Goal: Register for event/course

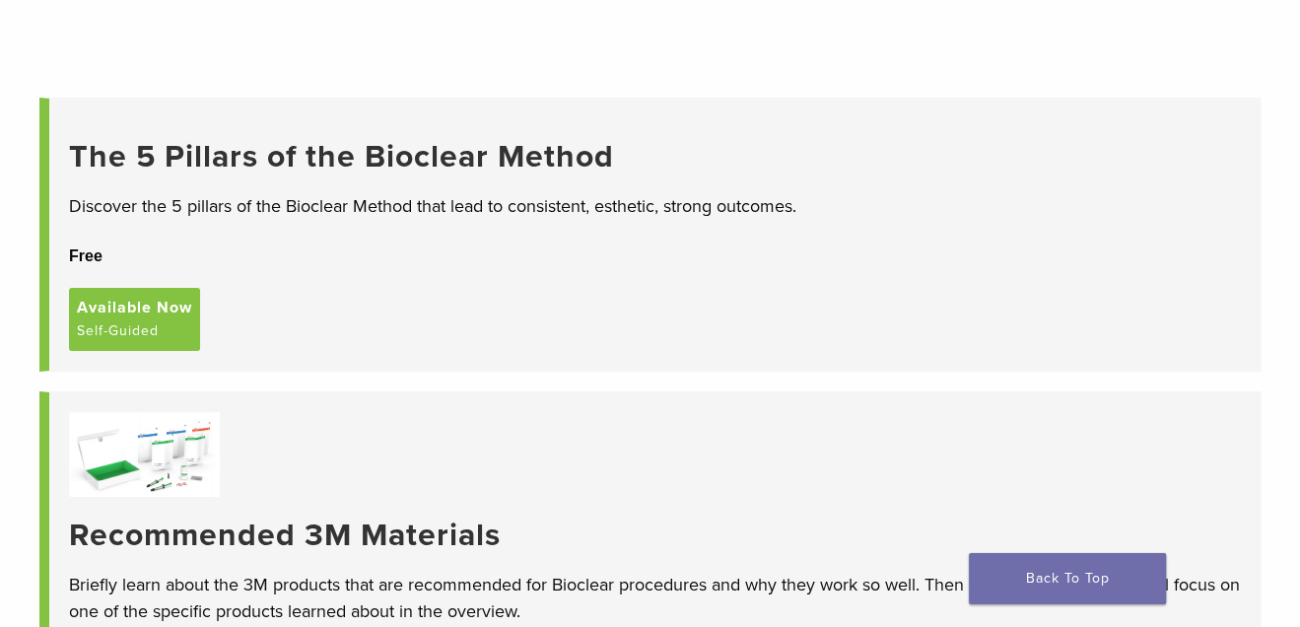
scroll to position [154, 0]
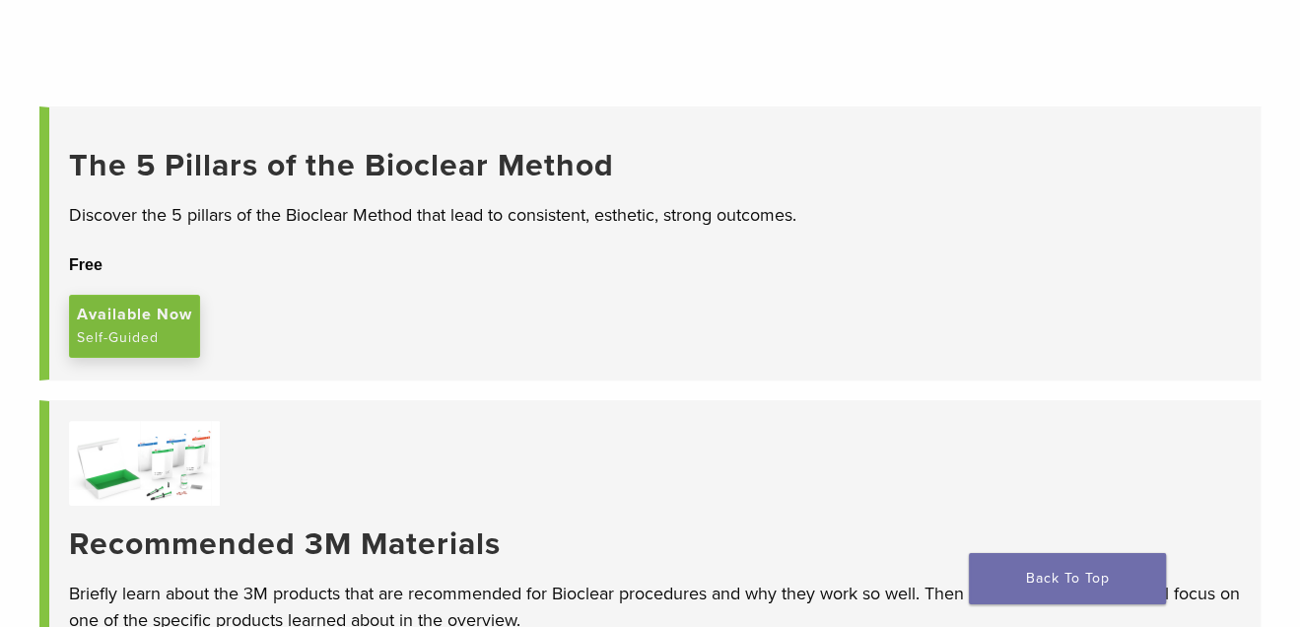
click at [192, 303] on span "Available Now" at bounding box center [134, 315] width 115 height 24
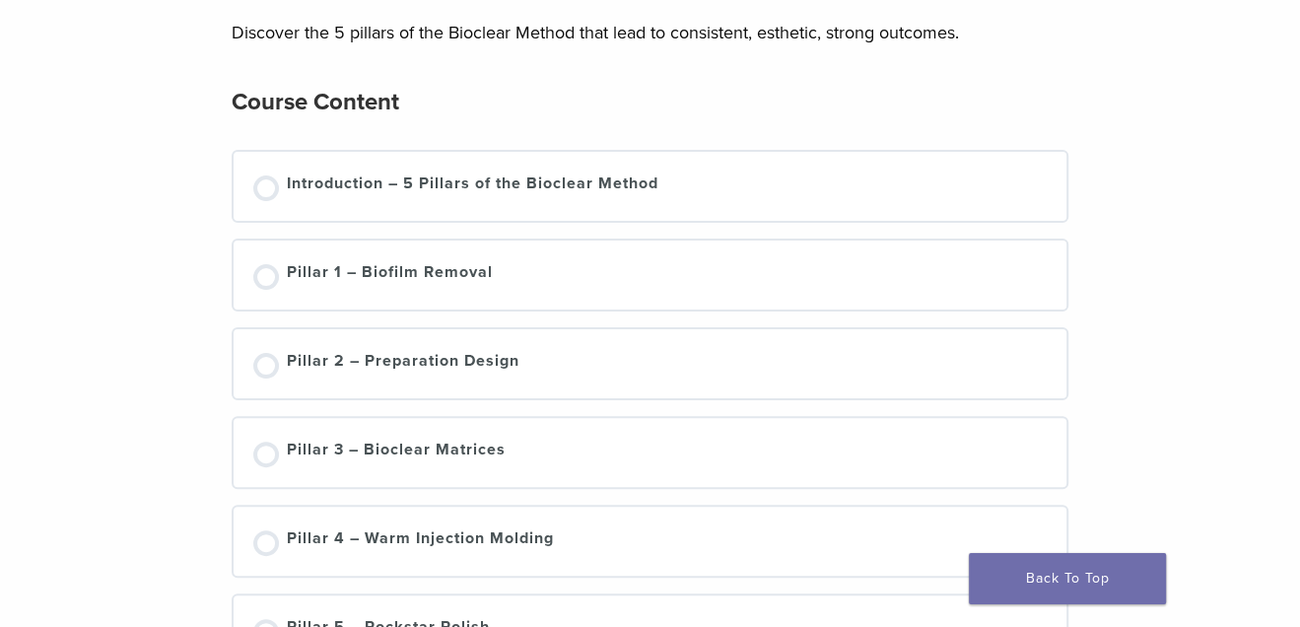
scroll to position [235, 0]
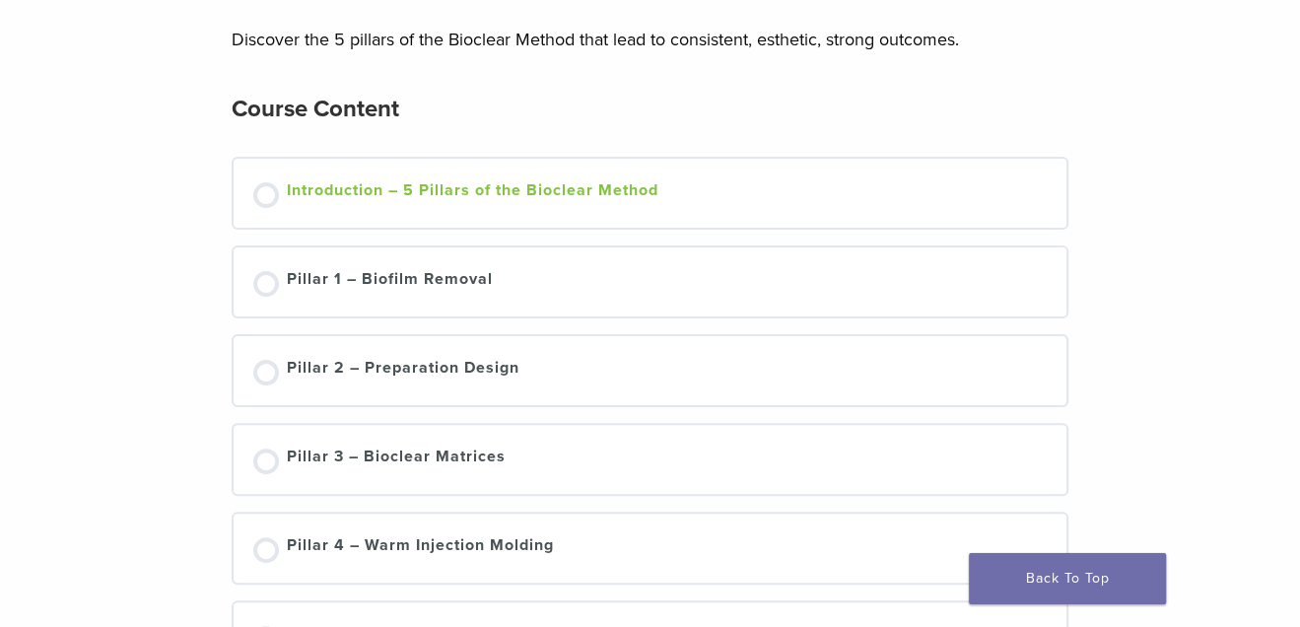
click at [271, 192] on div at bounding box center [266, 195] width 26 height 26
